Goal: Information Seeking & Learning: Learn about a topic

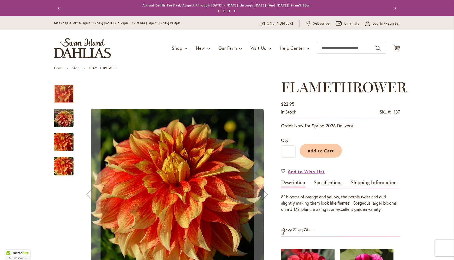
click at [64, 121] on img "FLAMETHROWER" at bounding box center [63, 118] width 19 height 20
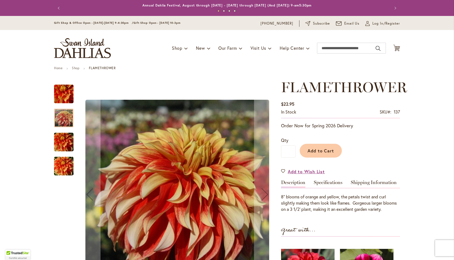
click at [63, 139] on img "FLAMETHROWER" at bounding box center [63, 142] width 39 height 26
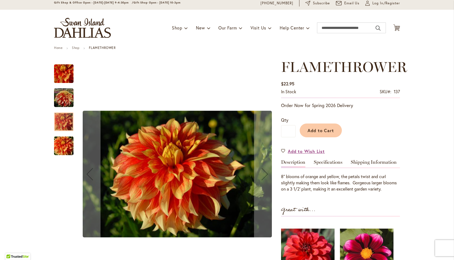
scroll to position [25, 0]
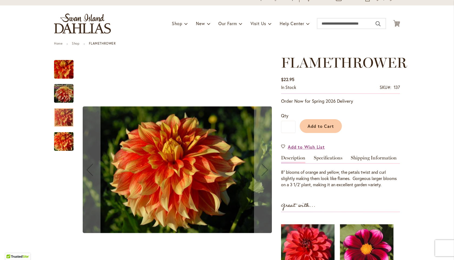
click at [63, 139] on img "FLAMETHROWER" at bounding box center [63, 142] width 39 height 26
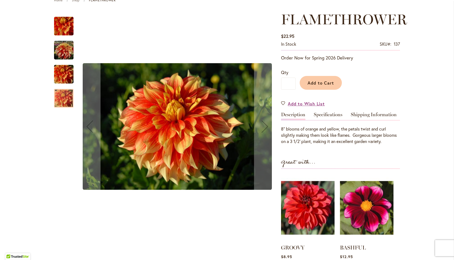
scroll to position [0, 0]
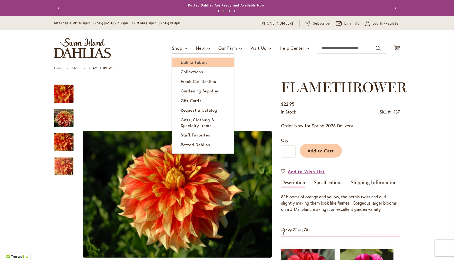
click at [185, 61] on span "Dahlia Tubers" at bounding box center [194, 62] width 27 height 5
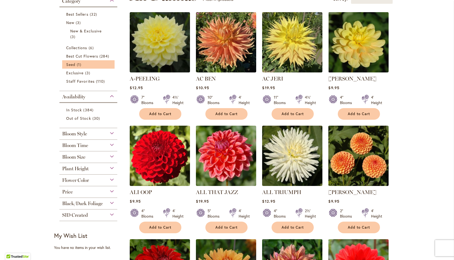
scroll to position [127, 0]
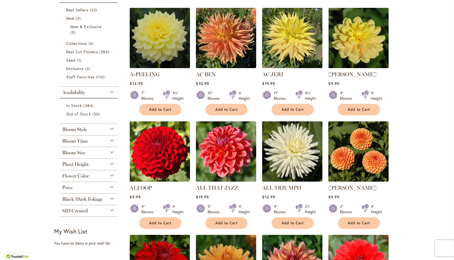
click at [112, 176] on div "Flower Color" at bounding box center [89, 174] width 58 height 9
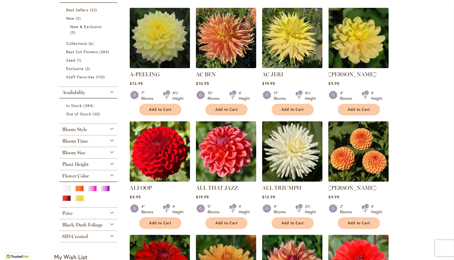
scroll to position [141, 0]
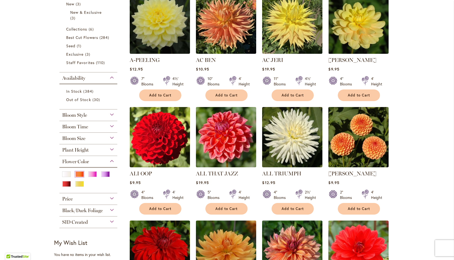
click at [80, 173] on div "Orange/Peach" at bounding box center [79, 175] width 9 height 6
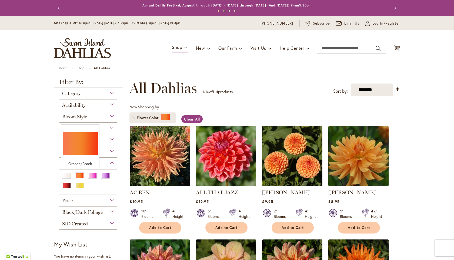
scroll to position [70, 0]
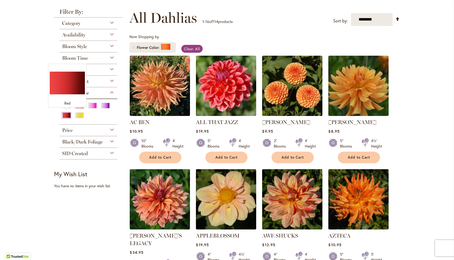
click at [67, 115] on div "Red" at bounding box center [66, 116] width 9 height 6
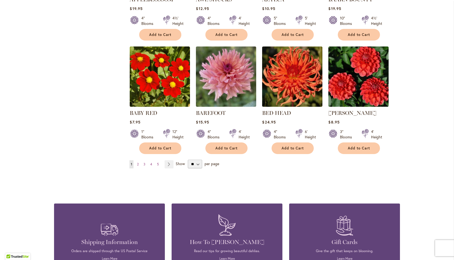
scroll to position [437, 0]
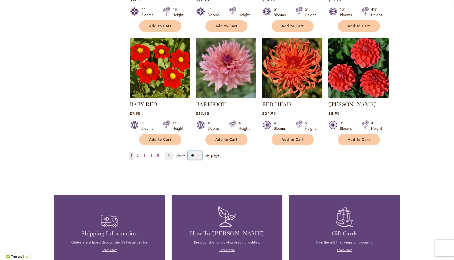
click at [197, 151] on select "** ** ** **" at bounding box center [195, 155] width 14 height 9
select select "**"
click at [188, 151] on select "** ** ** **" at bounding box center [195, 155] width 14 height 9
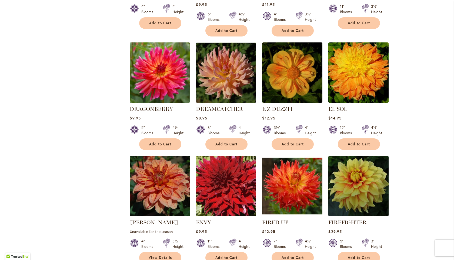
scroll to position [1485, 0]
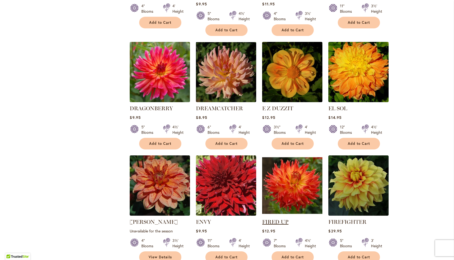
click at [279, 219] on link "FIRED UP" at bounding box center [275, 222] width 26 height 6
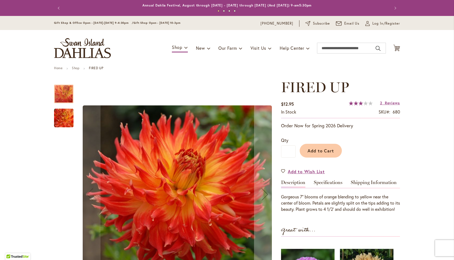
click at [62, 123] on img "FIRED UP" at bounding box center [63, 118] width 39 height 36
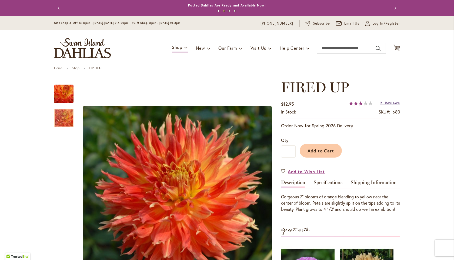
click at [392, 103] on span "Reviews" at bounding box center [392, 102] width 15 height 5
